Goal: Navigation & Orientation: Understand site structure

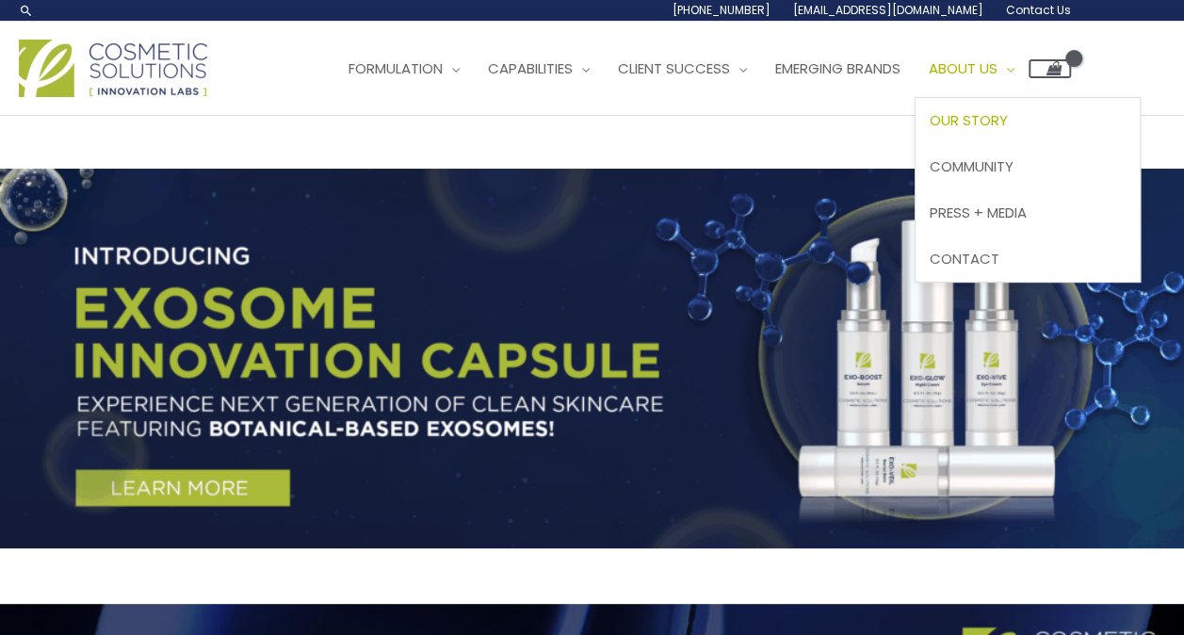
click at [1008, 120] on span "Our Story" at bounding box center [969, 120] width 78 height 20
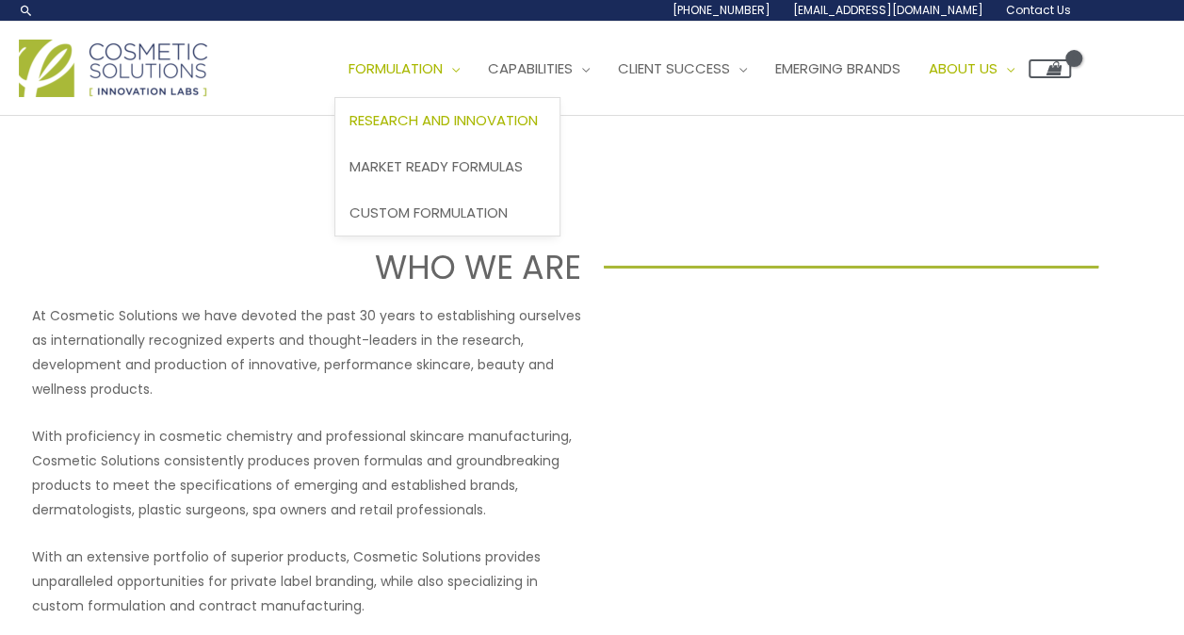
click at [469, 100] on link "Research and Innovation" at bounding box center [447, 121] width 224 height 46
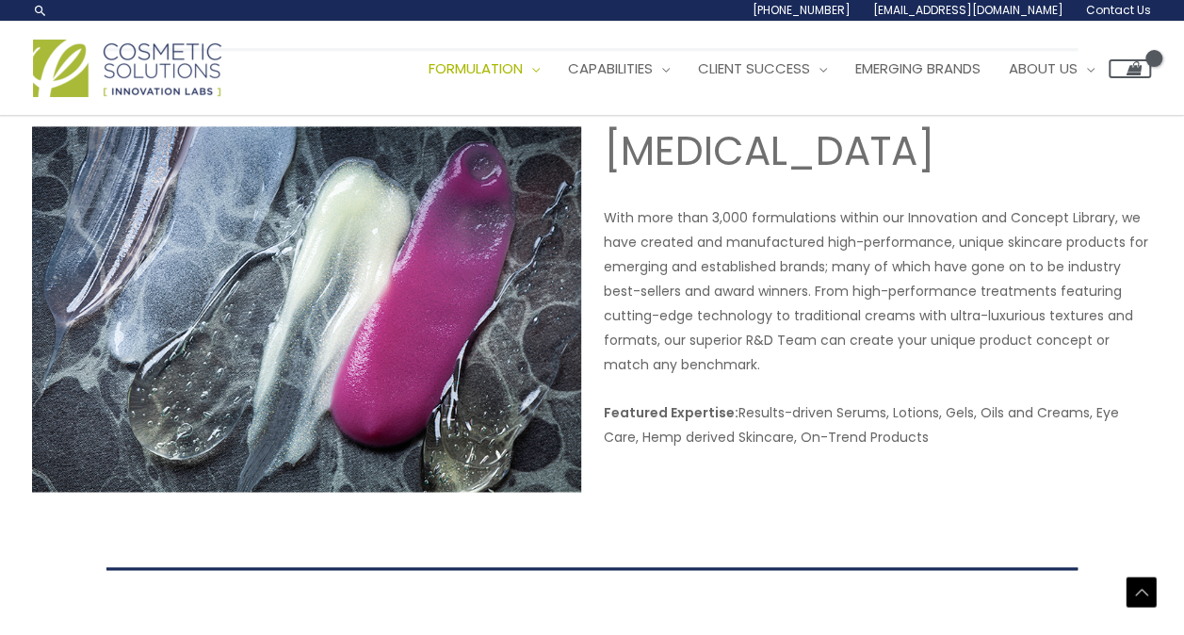
scroll to position [1053, 0]
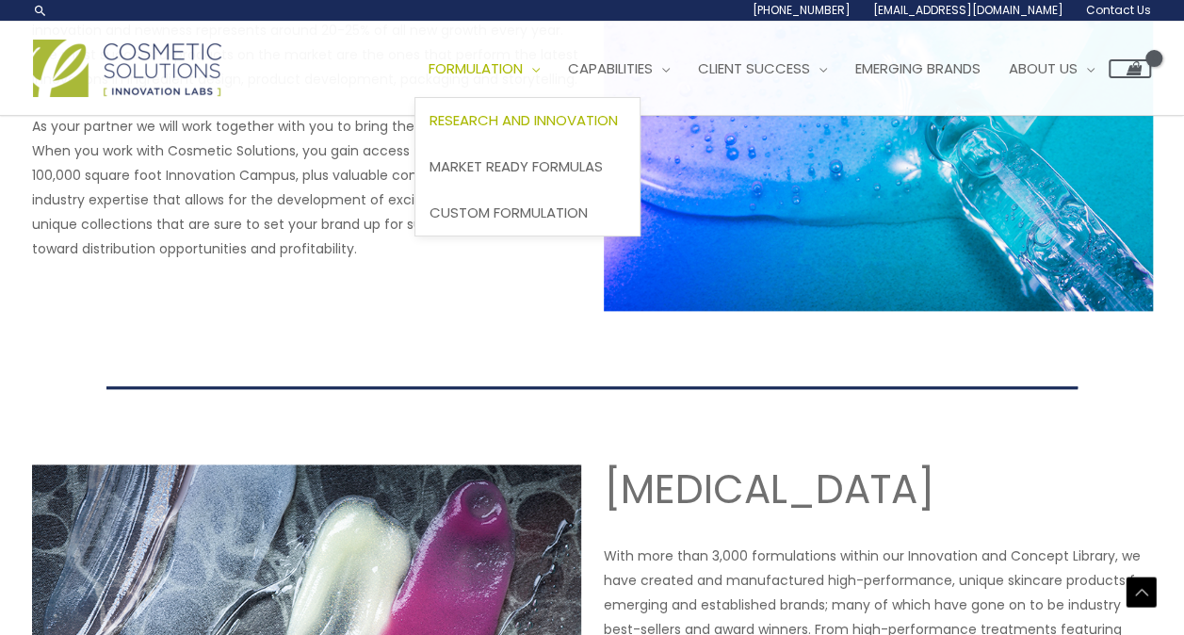
click at [481, 120] on span "Research and Innovation" at bounding box center [524, 120] width 188 height 20
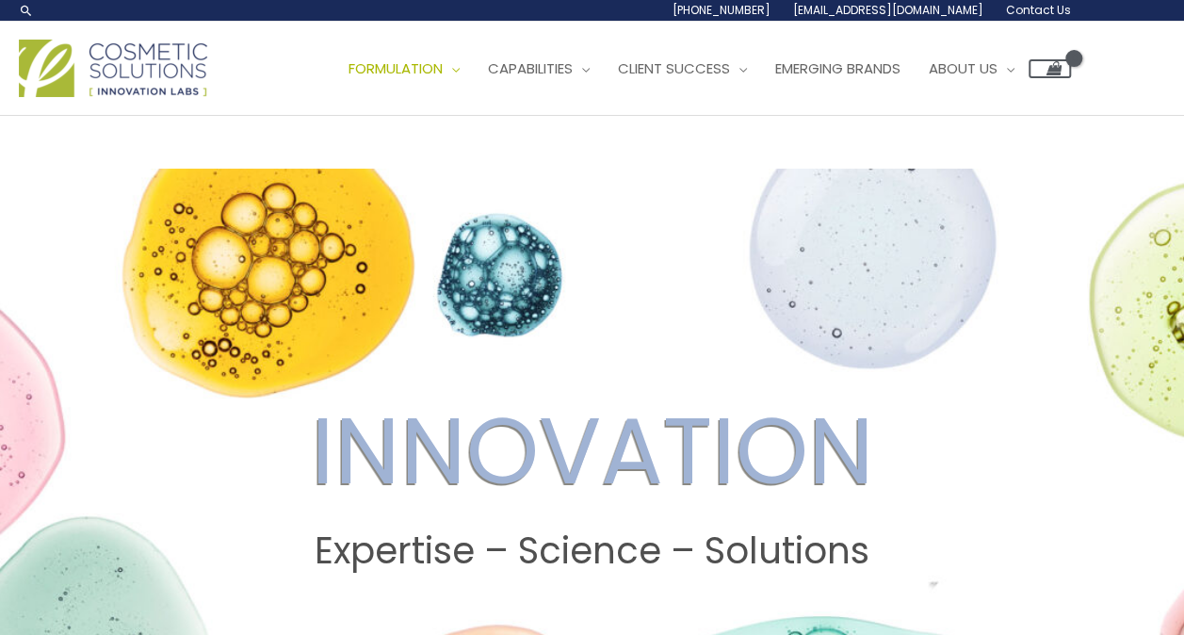
click at [151, 67] on img at bounding box center [113, 68] width 188 height 57
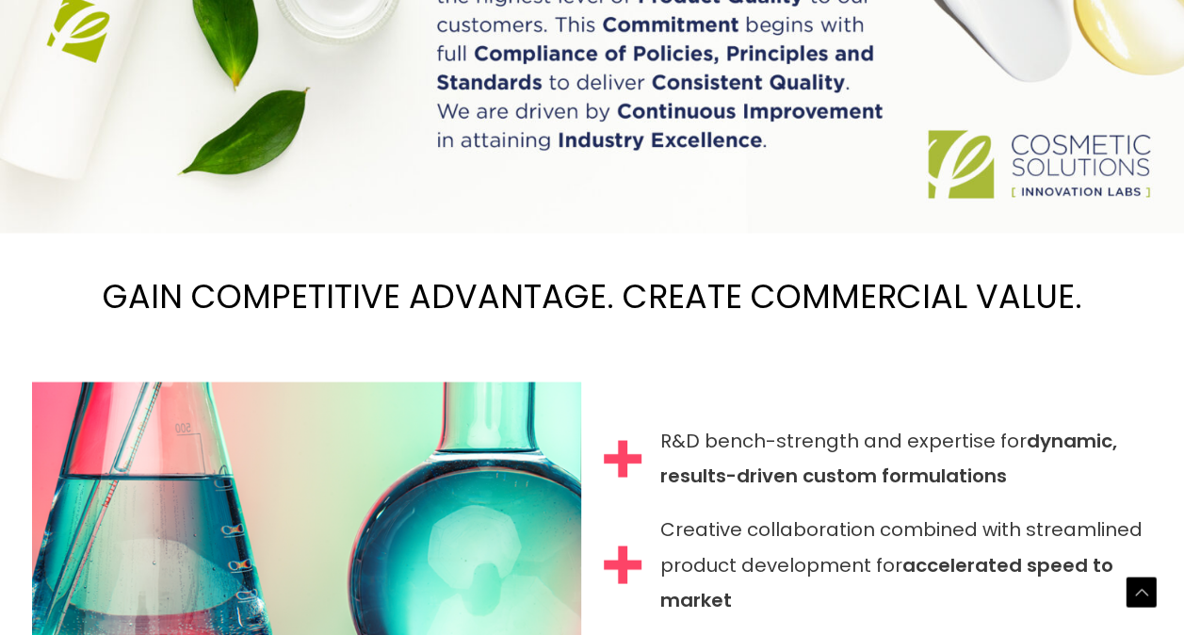
scroll to position [1479, 0]
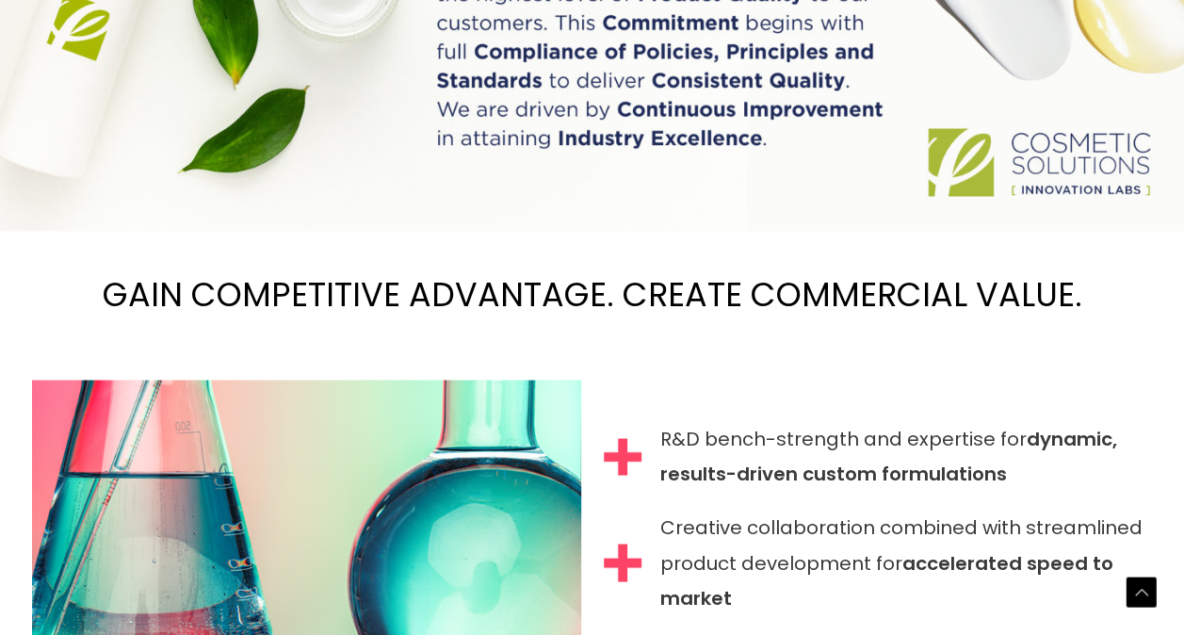
click at [57, 275] on h2 "GAIN COMPETITIVE ADVANTAGE. CREATE COMMERCIAL VALUE." at bounding box center [592, 293] width 1184 height 125
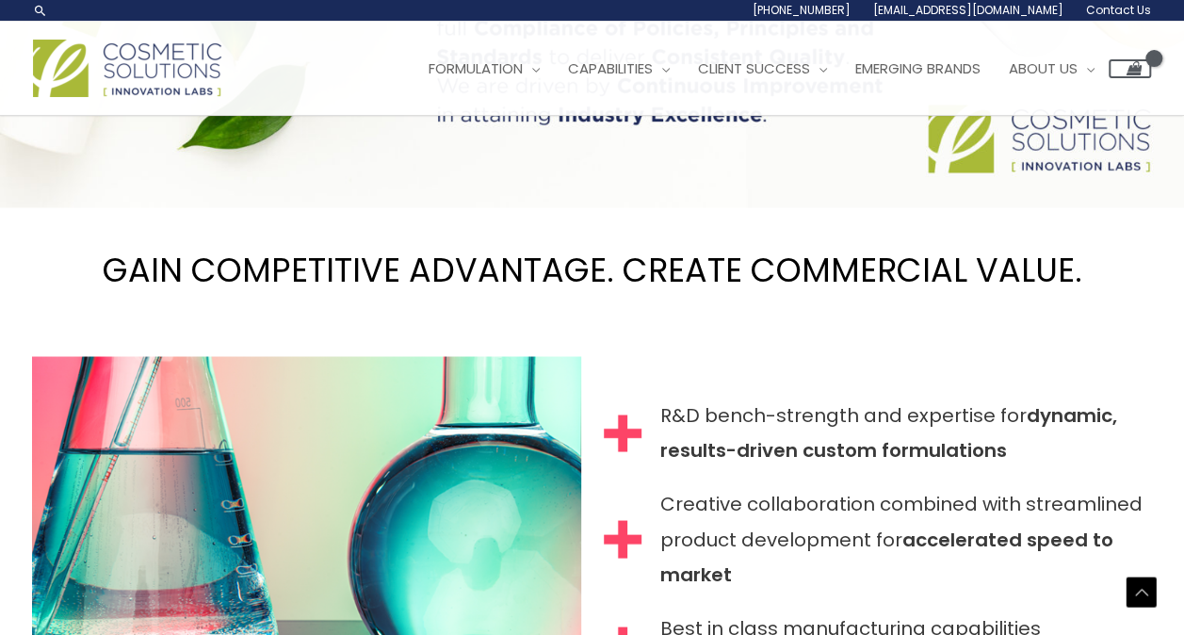
scroll to position [1456, 0]
